Goal: Task Accomplishment & Management: Use online tool/utility

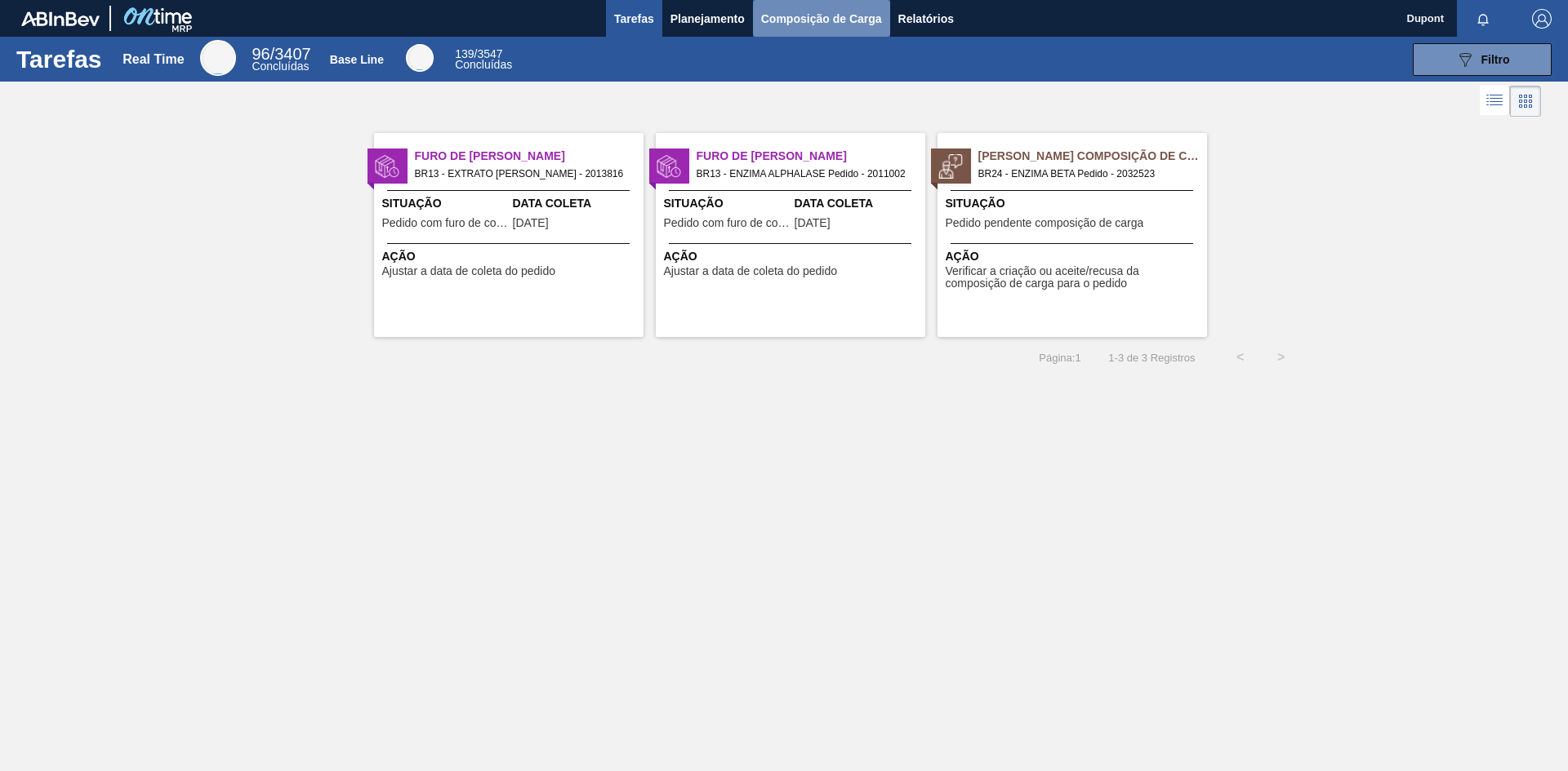
click at [822, 11] on span "Composição de Carga" at bounding box center [821, 18] width 121 height 19
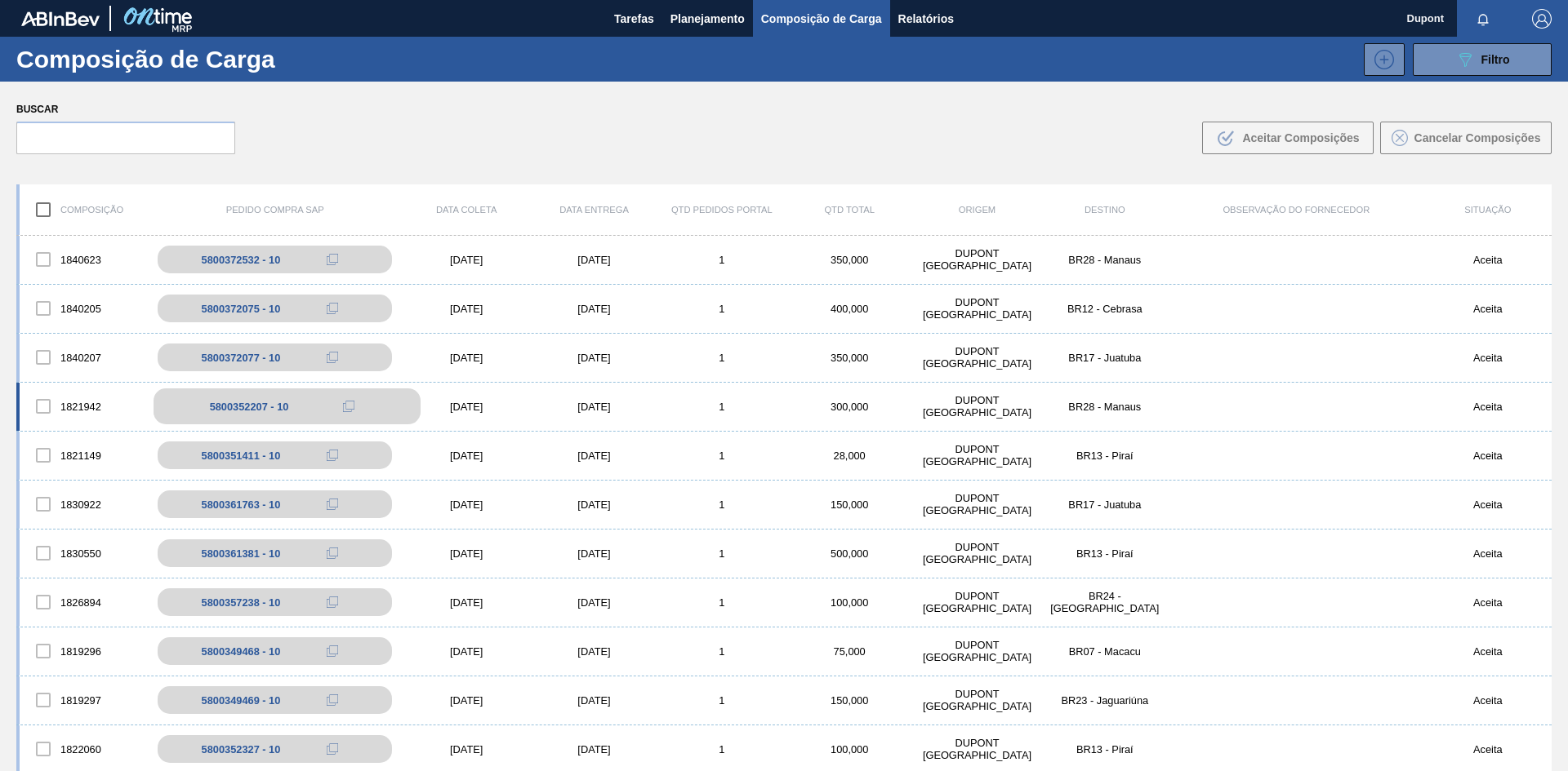
click at [288, 412] on div "5800352207 - 10" at bounding box center [287, 406] width 267 height 36
click at [365, 258] on div "5800372532 - 10" at bounding box center [287, 259] width 267 height 36
click at [446, 254] on div "[DATE]" at bounding box center [466, 260] width 127 height 13
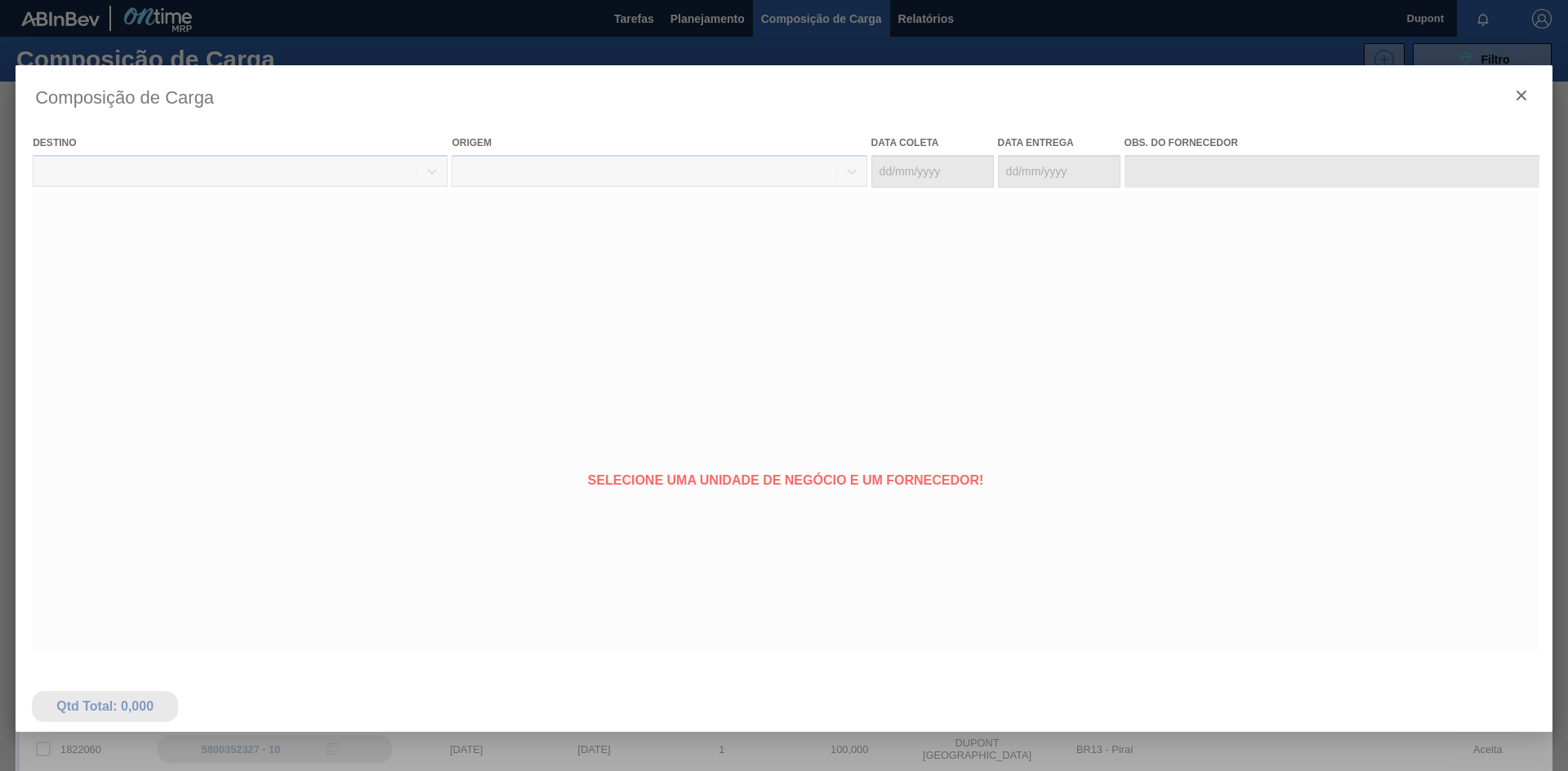
type coleta "[DATE]"
type entrega "[DATE]"
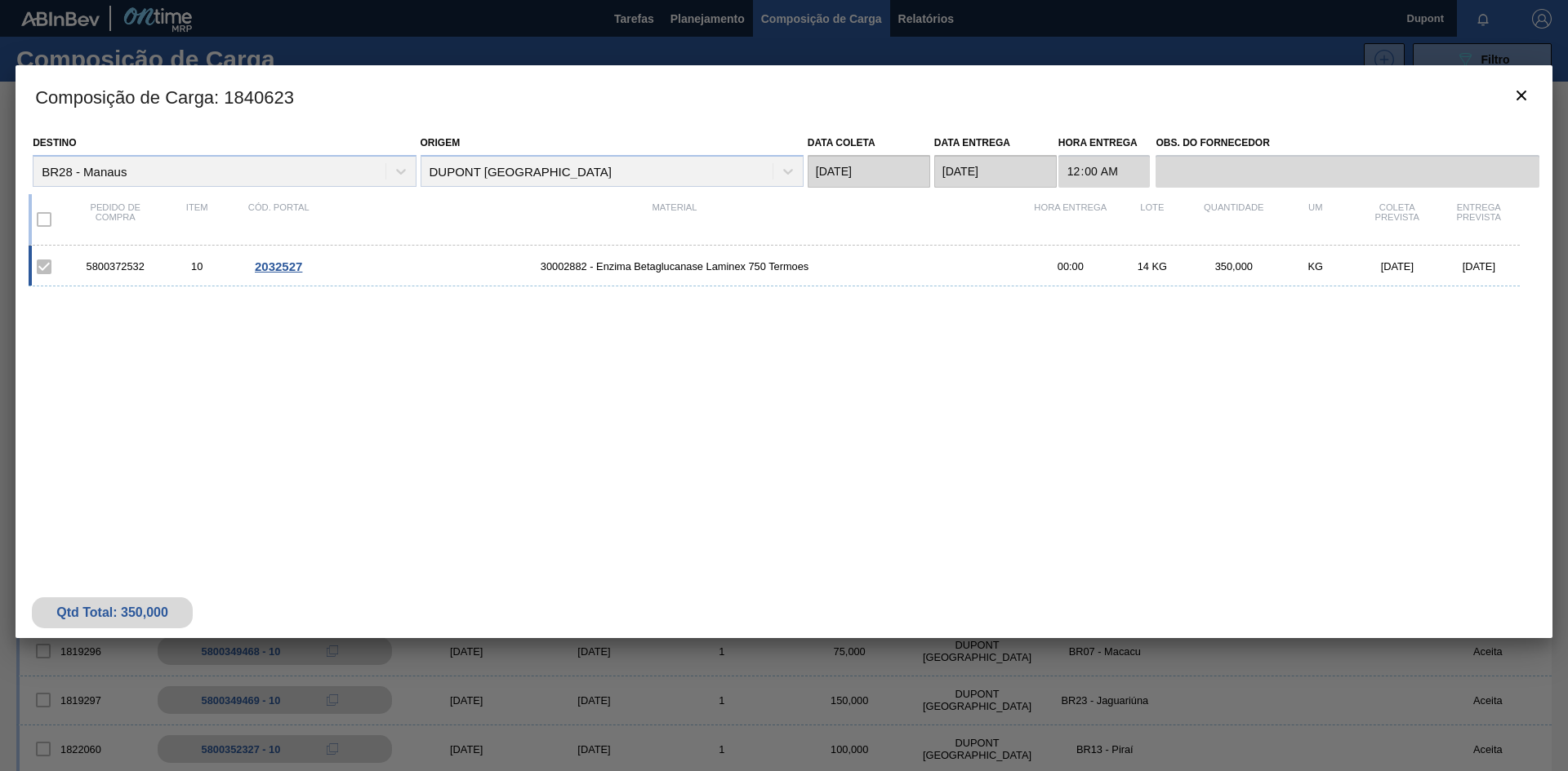
click at [282, 266] on span "2032527" at bounding box center [278, 266] width 48 height 14
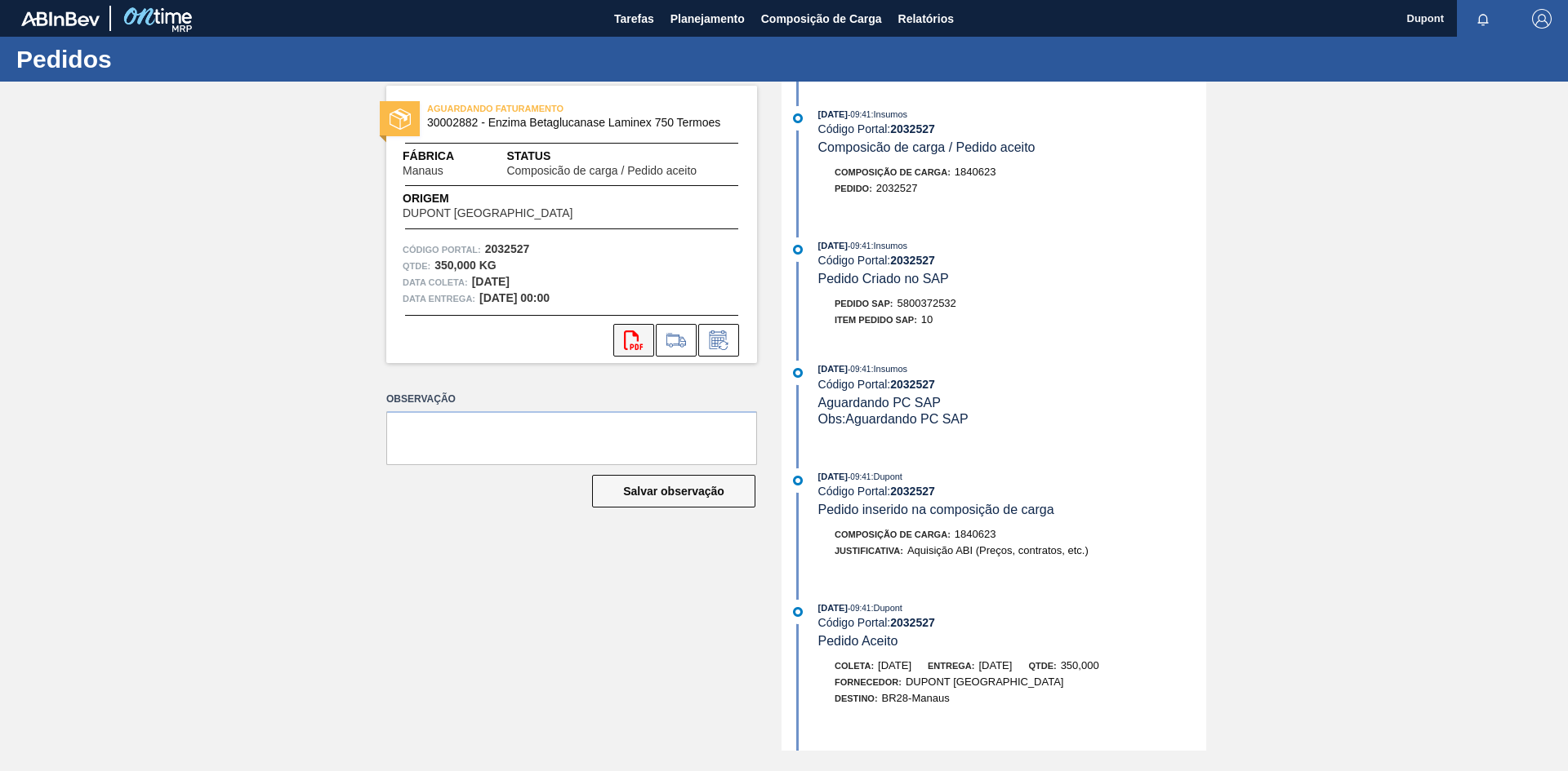
click at [628, 346] on icon "svg{fill:#ff0000}" at bounding box center [633, 340] width 19 height 19
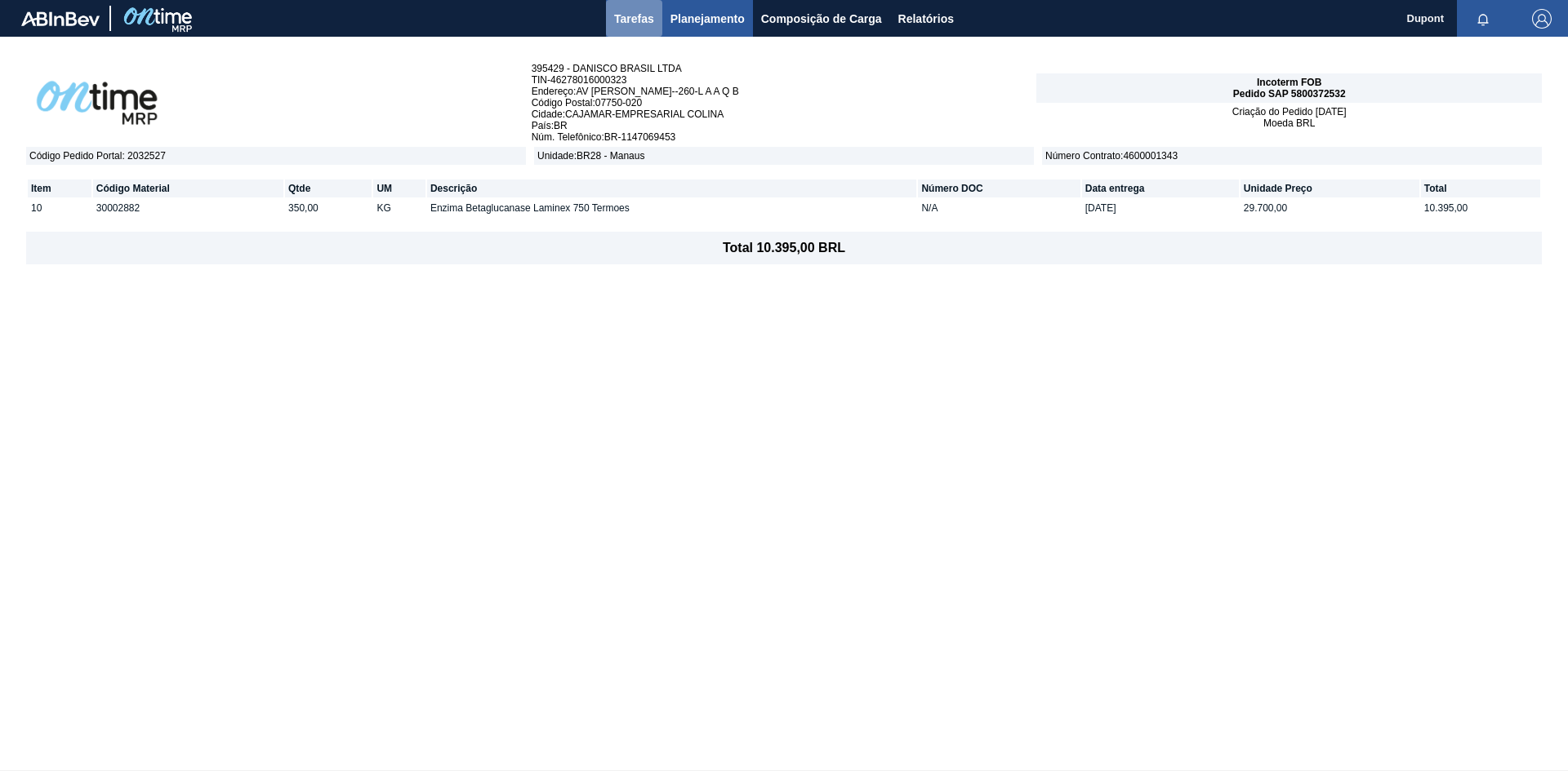
click at [629, 10] on span "Tarefas" at bounding box center [633, 18] width 40 height 19
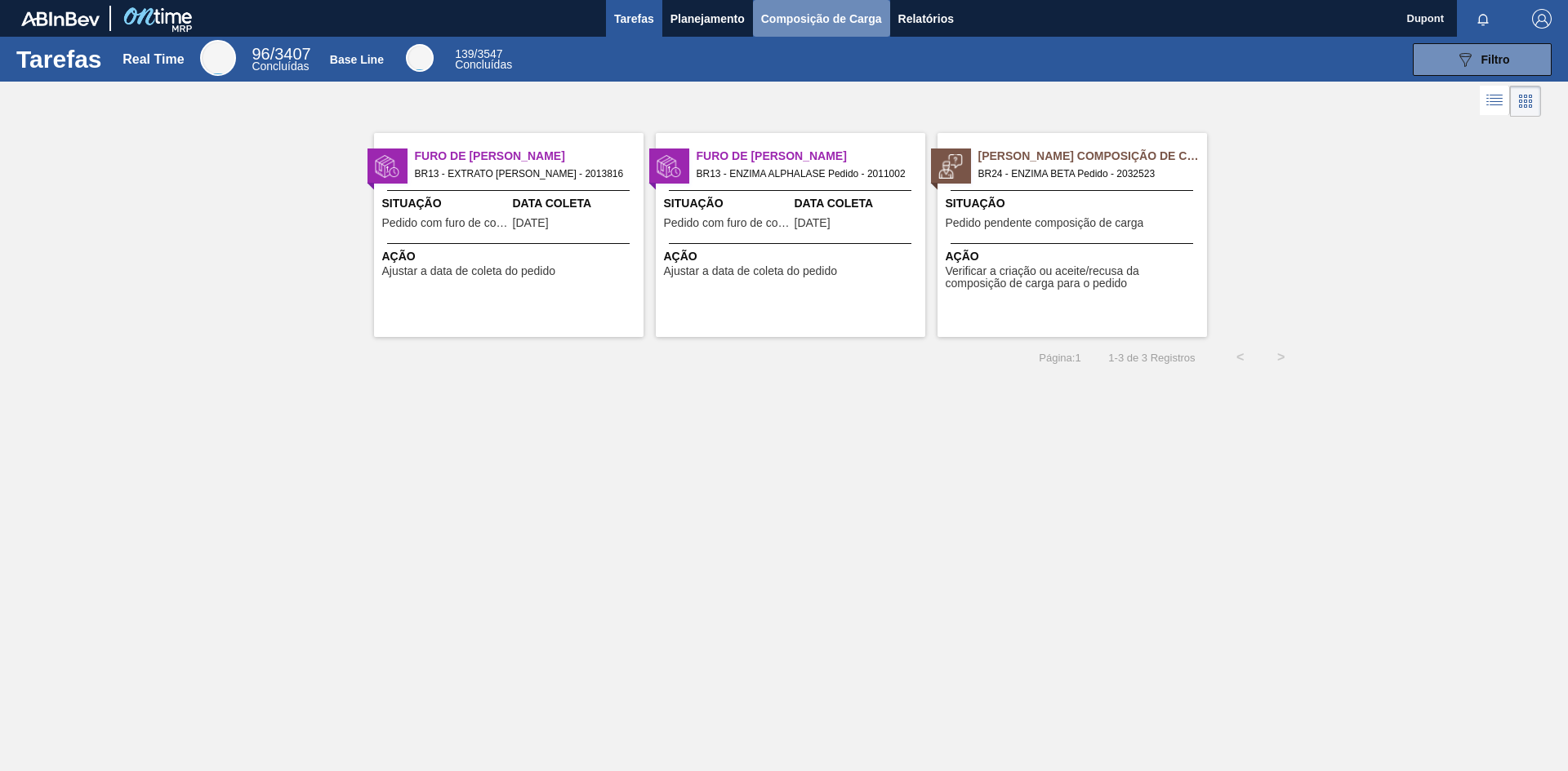
click at [823, 14] on span "Composição de Carga" at bounding box center [821, 18] width 121 height 19
